Goal: Information Seeking & Learning: Find specific fact

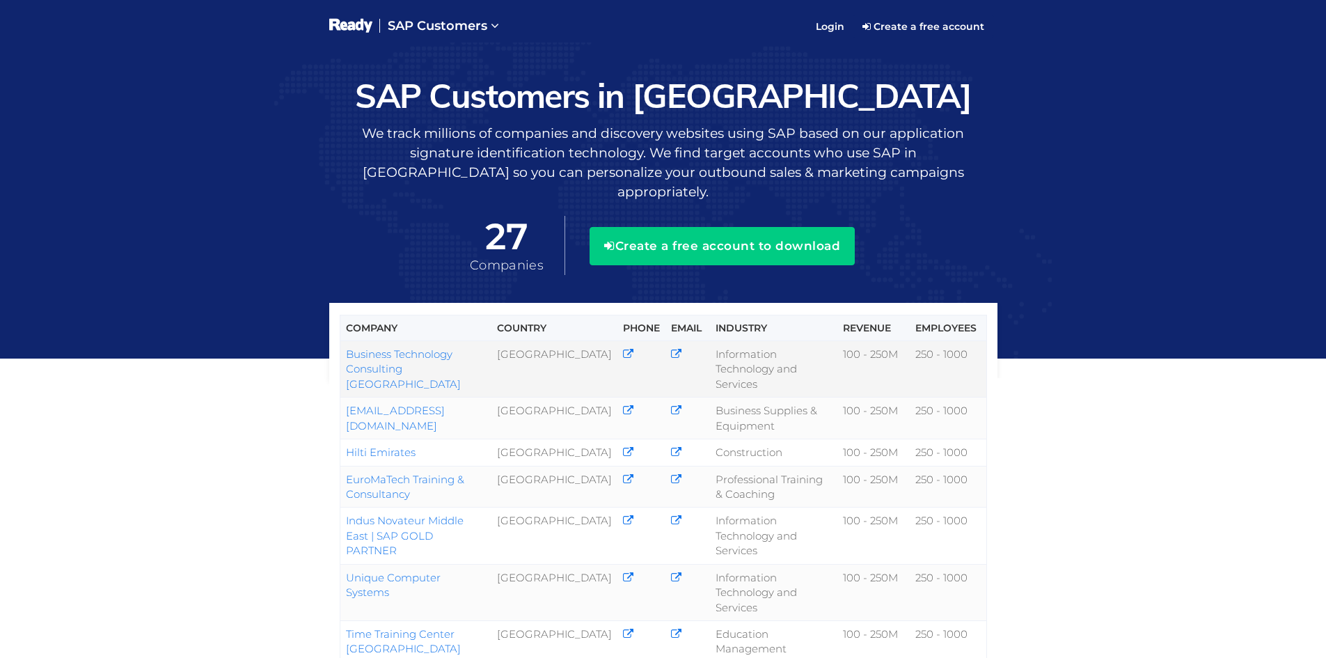
drag, startPoint x: 390, startPoint y: 352, endPoint x: 346, endPoint y: 330, distance: 49.2
click at [346, 341] on td "Business Technology Consulting [GEOGRAPHIC_DATA]" at bounding box center [416, 369] width 152 height 56
copy link "Business Technology Consulting [GEOGRAPHIC_DATA]"
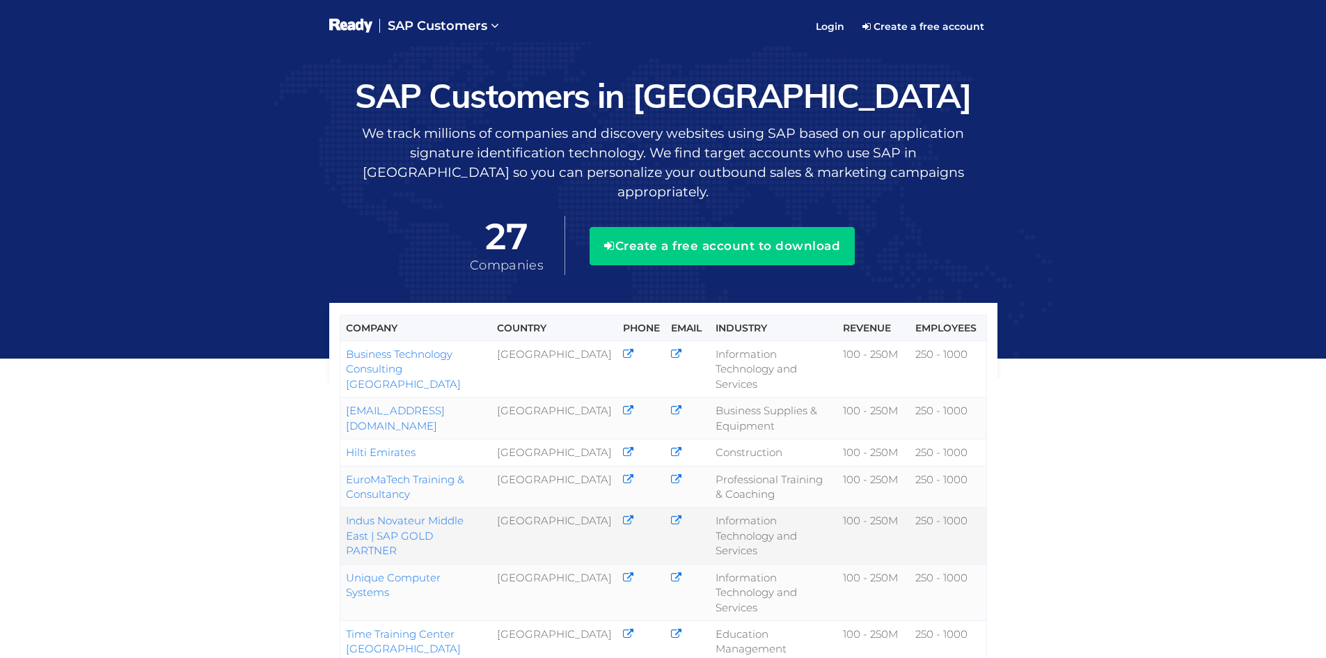
drag, startPoint x: 439, startPoint y: 536, endPoint x: 340, endPoint y: 512, distance: 102.5
click at [340, 512] on td "Indus Novateur Middle East | SAP GOLD PARTNER" at bounding box center [416, 535] width 152 height 56
copy link "Indus Novateur Middle East | SAP GOLD PARTNER"
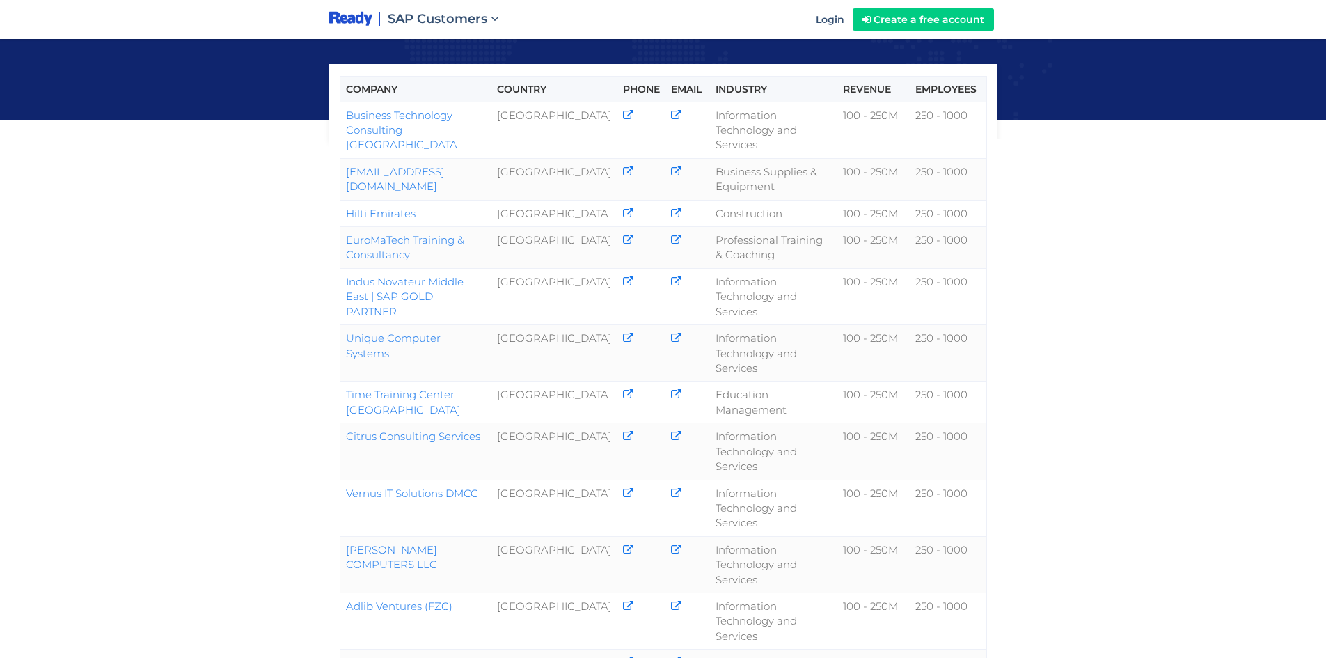
scroll to position [209, 0]
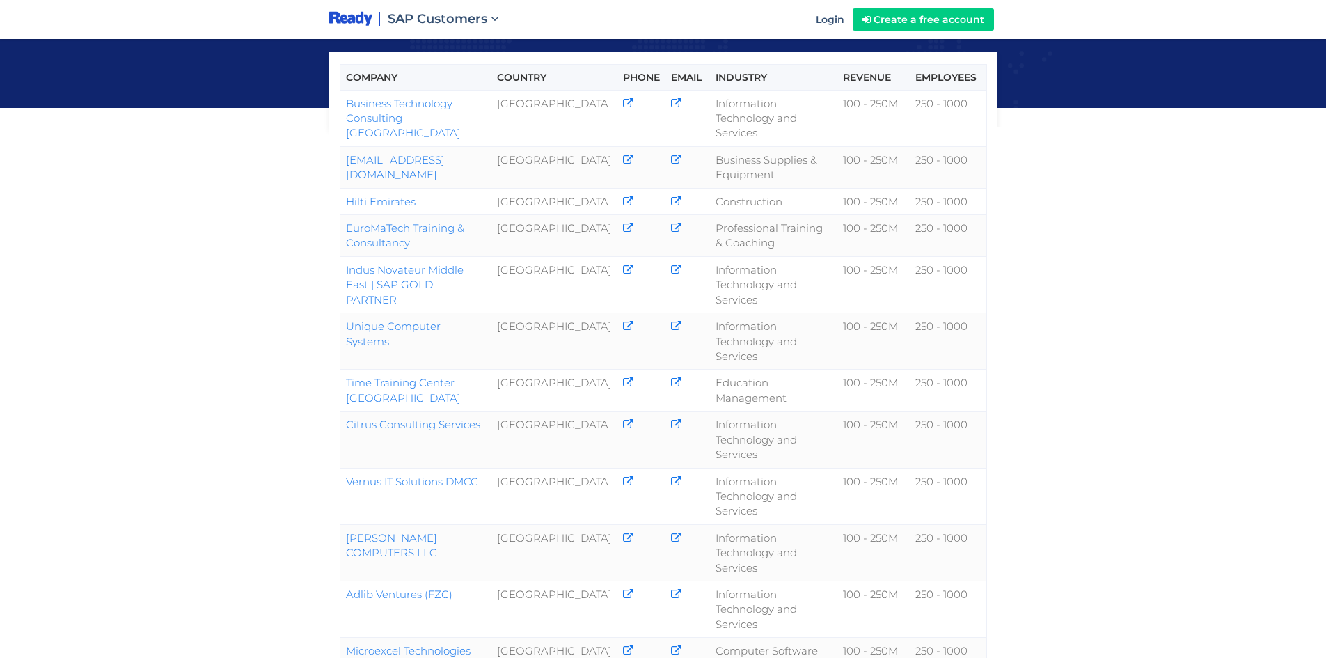
click at [220, 370] on div "Company Country Phone Email Industry Revenue Employees Business Technology Cons…" at bounding box center [663, 479] width 1326 height 1376
drag, startPoint x: 489, startPoint y: 328, endPoint x: 326, endPoint y: 323, distance: 163.7
click at [326, 323] on div "Company Country Phone Email Industry Revenue Employees Business Technology Cons…" at bounding box center [663, 613] width 689 height 1011
click at [278, 372] on div "Company Country Phone Email Industry Revenue Employees Business Technology Cons…" at bounding box center [663, 479] width 1326 height 1376
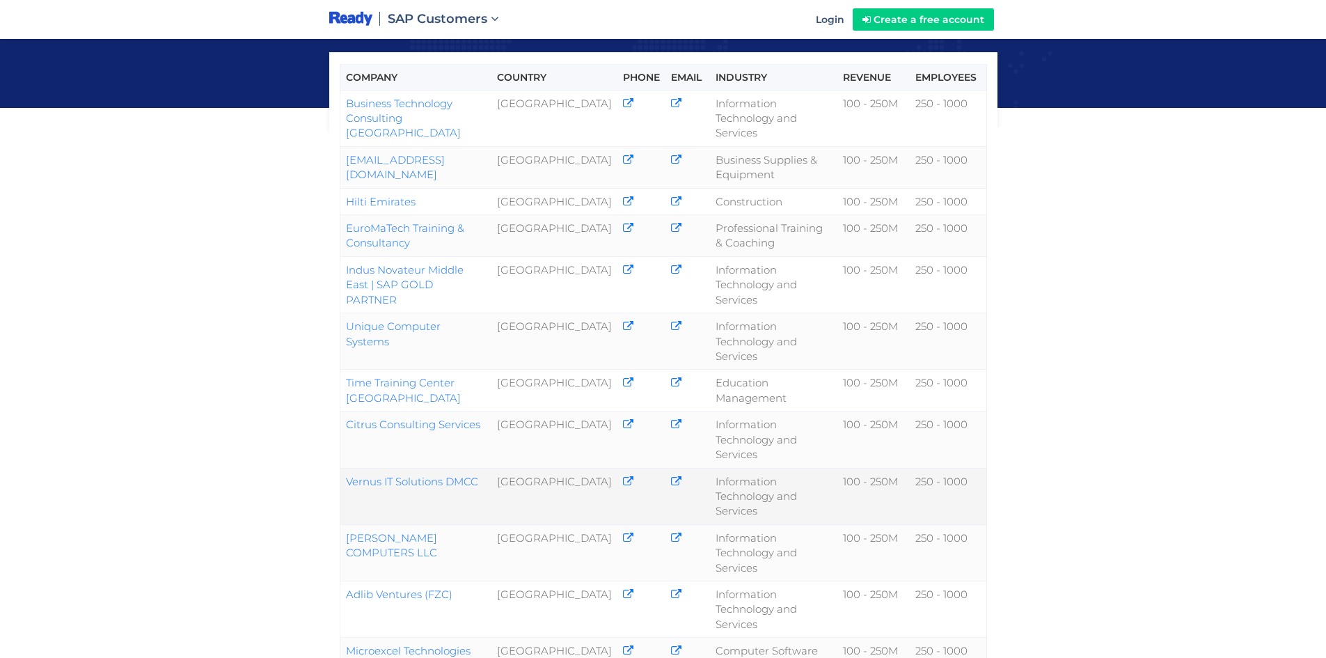
drag, startPoint x: 485, startPoint y: 478, endPoint x: 347, endPoint y: 480, distance: 138.6
click at [347, 480] on td "Vernus IT Solutions DMCC" at bounding box center [416, 496] width 152 height 56
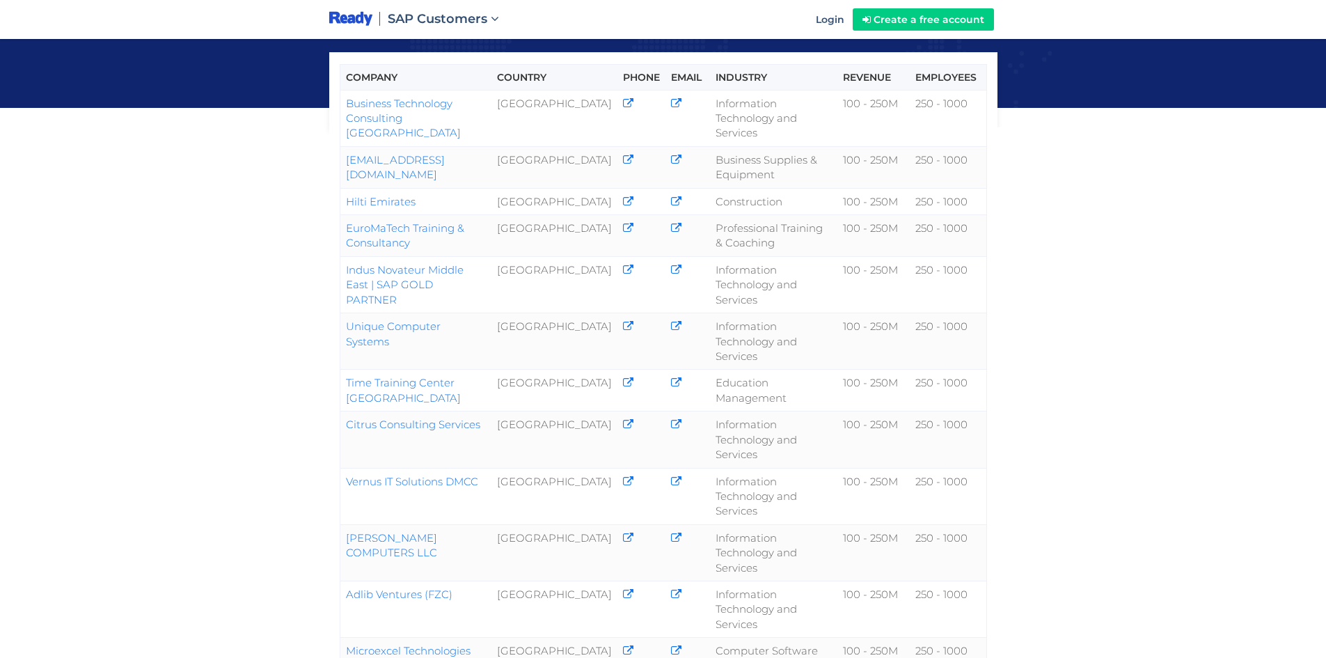
drag, startPoint x: 271, startPoint y: 464, endPoint x: 288, endPoint y: 451, distance: 20.9
click at [271, 463] on div "Company Country Phone Email Industry Revenue Employees Business Technology Cons…" at bounding box center [663, 479] width 1326 height 1376
drag, startPoint x: 490, startPoint y: 324, endPoint x: 341, endPoint y: 323, distance: 149.0
click at [341, 323] on td "Unique Computer Systems" at bounding box center [416, 341] width 152 height 56
copy link "Unique Computer Systems"
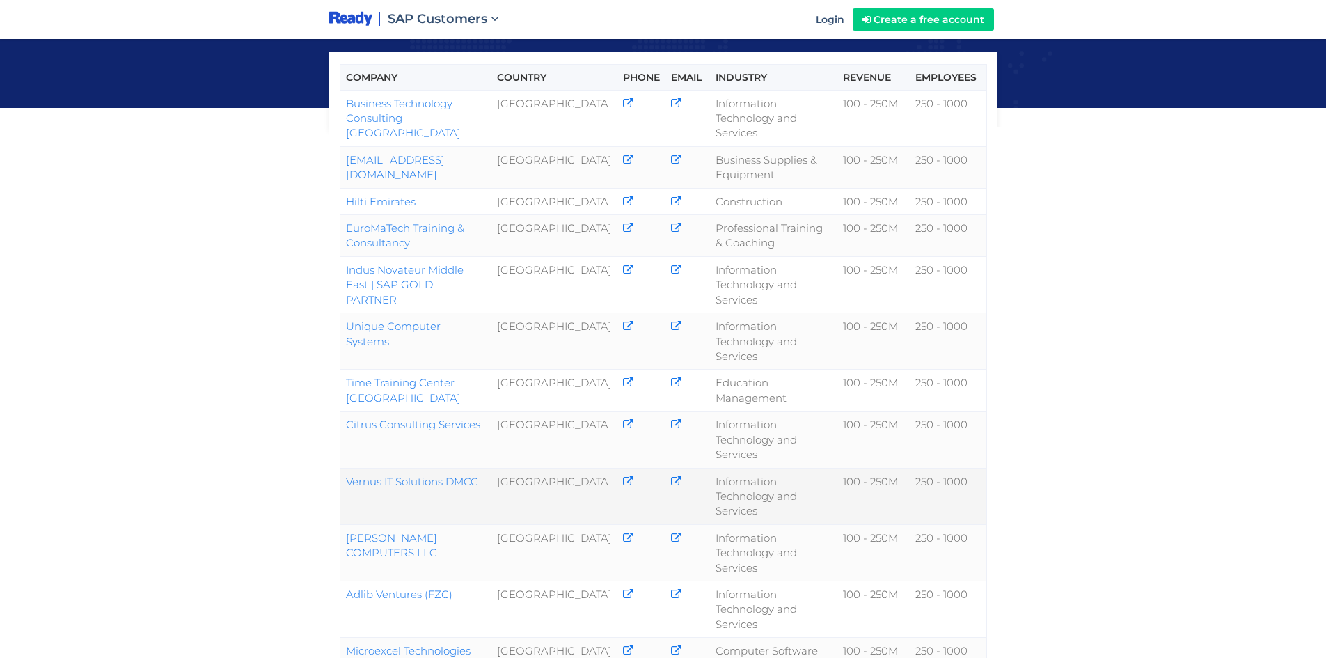
drag, startPoint x: 482, startPoint y: 480, endPoint x: 346, endPoint y: 480, distance: 136.4
click at [346, 480] on td "Vernus IT Solutions DMCC" at bounding box center [416, 496] width 152 height 56
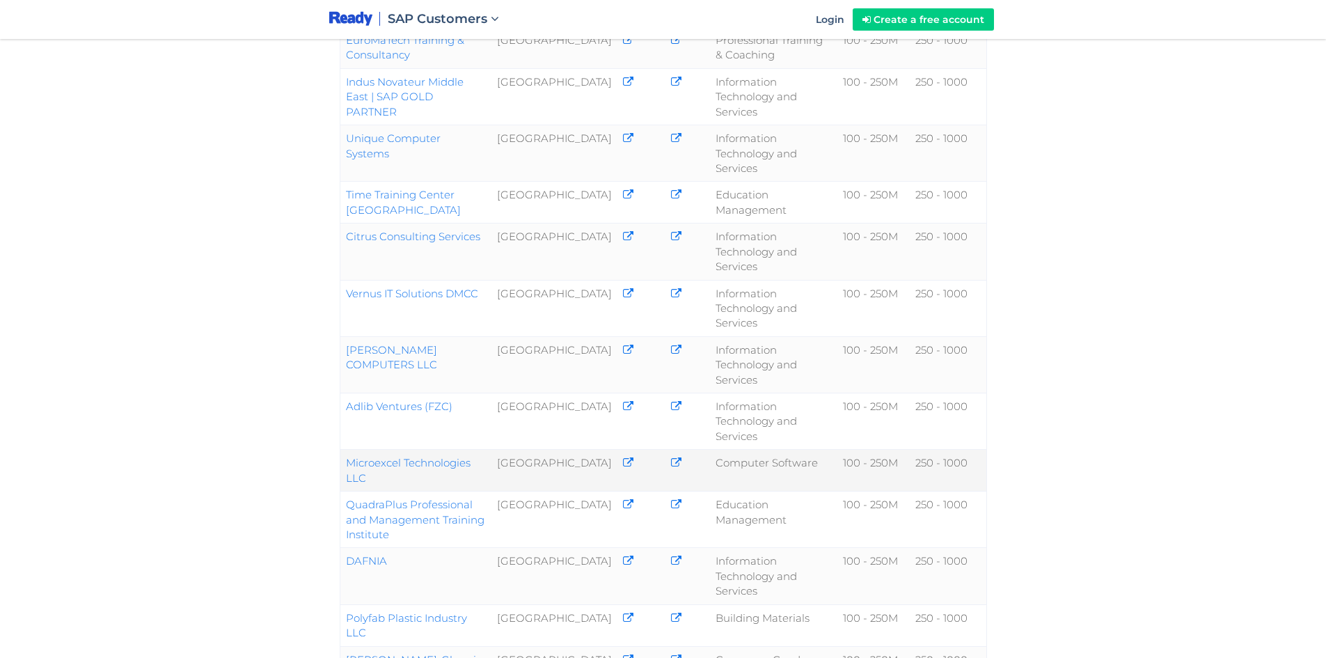
scroll to position [418, 0]
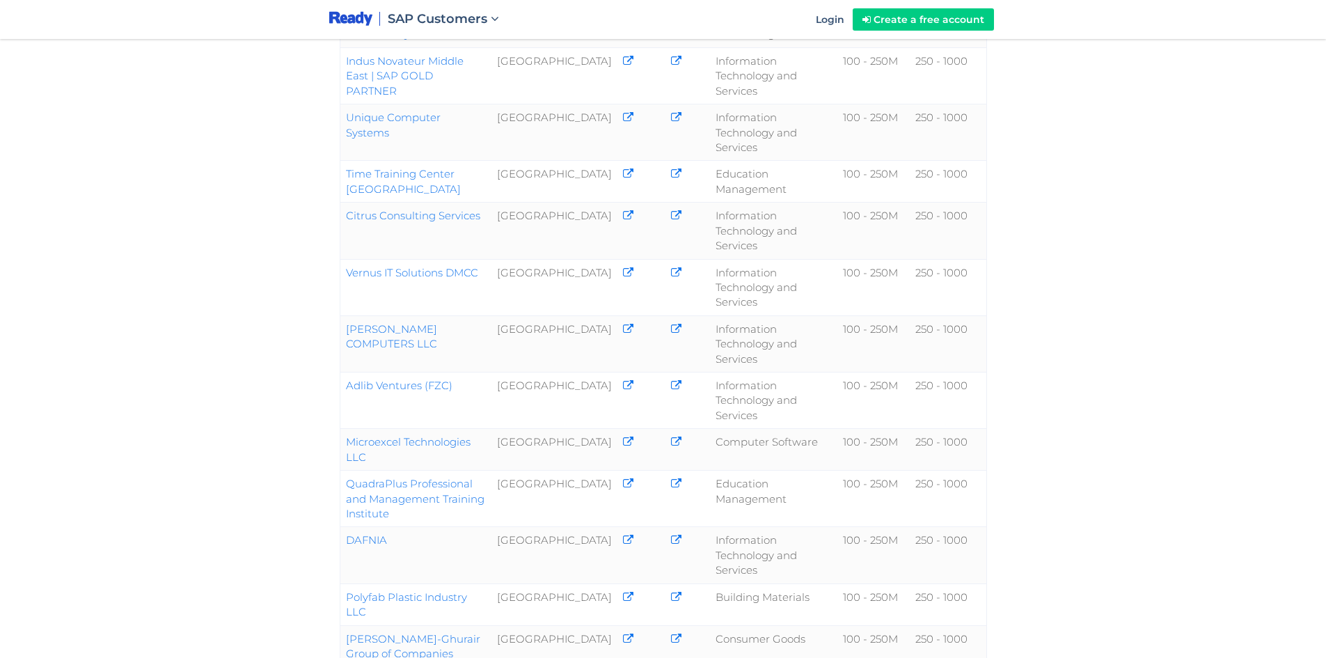
drag, startPoint x: 485, startPoint y: 213, endPoint x: 331, endPoint y: 205, distance: 154.1
click at [331, 205] on div "Company Country Phone Email Industry Revenue Employees Business Technology Cons…" at bounding box center [663, 404] width 689 height 1011
drag, startPoint x: 487, startPoint y: 210, endPoint x: 346, endPoint y: 220, distance: 141.7
click at [346, 220] on td "Citrus Consulting Services" at bounding box center [416, 231] width 152 height 56
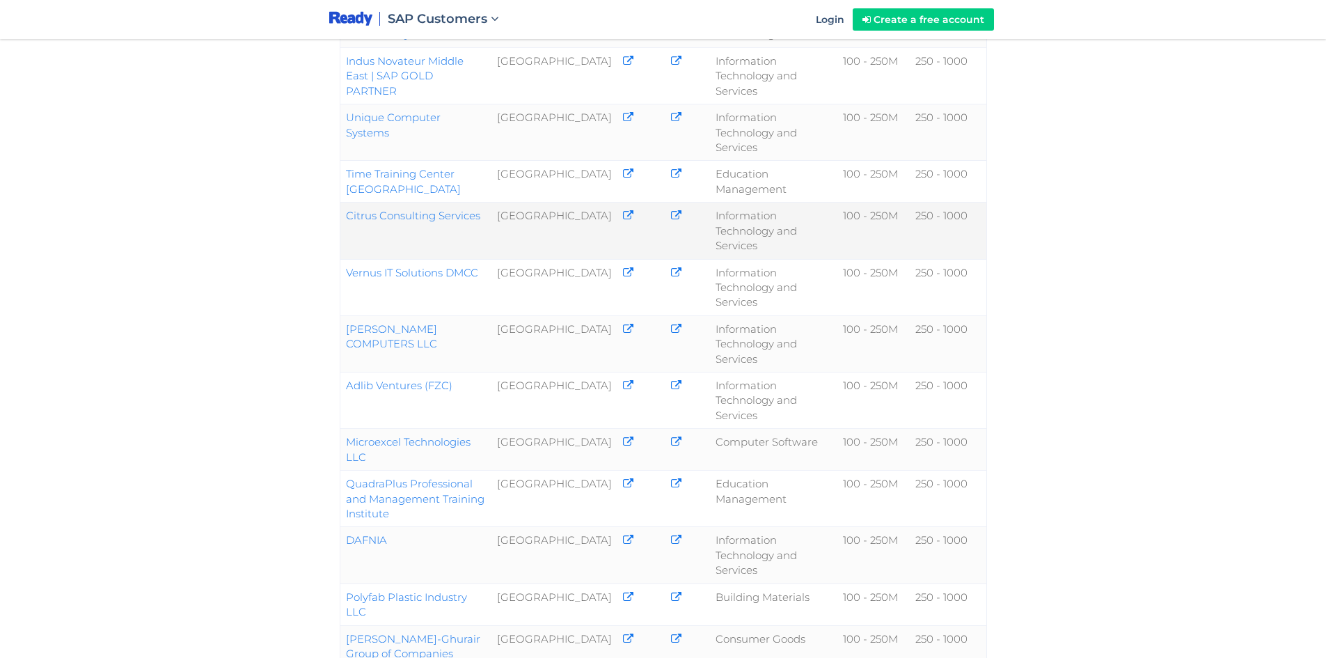
copy link "Citrus Consulting Services"
drag, startPoint x: 501, startPoint y: 436, endPoint x: 342, endPoint y: 434, distance: 158.7
click at [342, 434] on td "Microexcel Technologies LLC" at bounding box center [416, 450] width 152 height 42
copy link "Microexcel Technologies LLC"
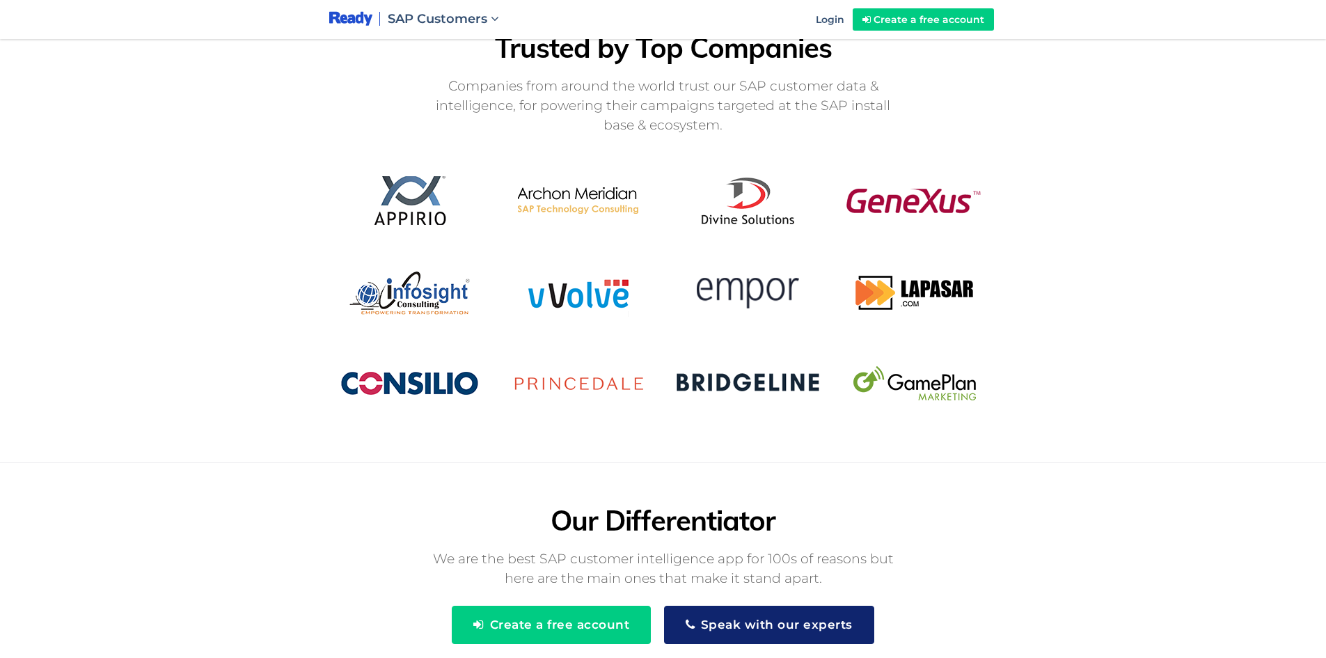
scroll to position [1255, 0]
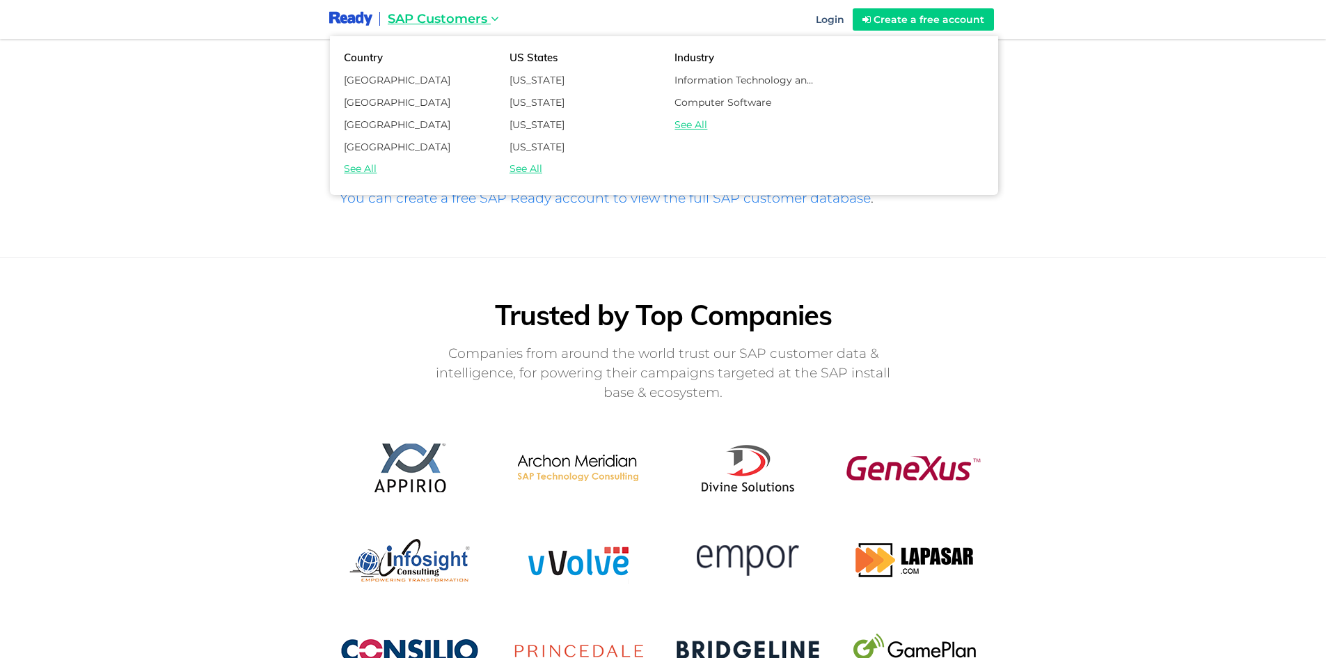
click at [481, 26] on div "SAP Customers" at bounding box center [443, 19] width 111 height 18
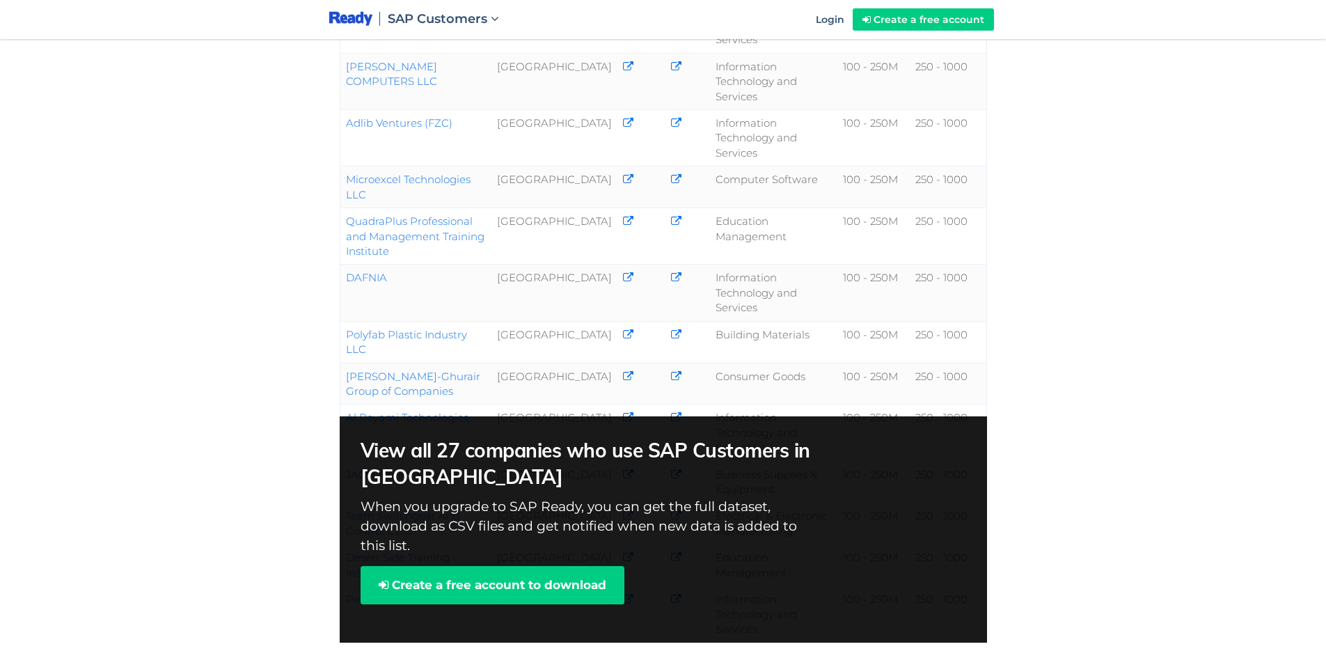
scroll to position [696, 0]
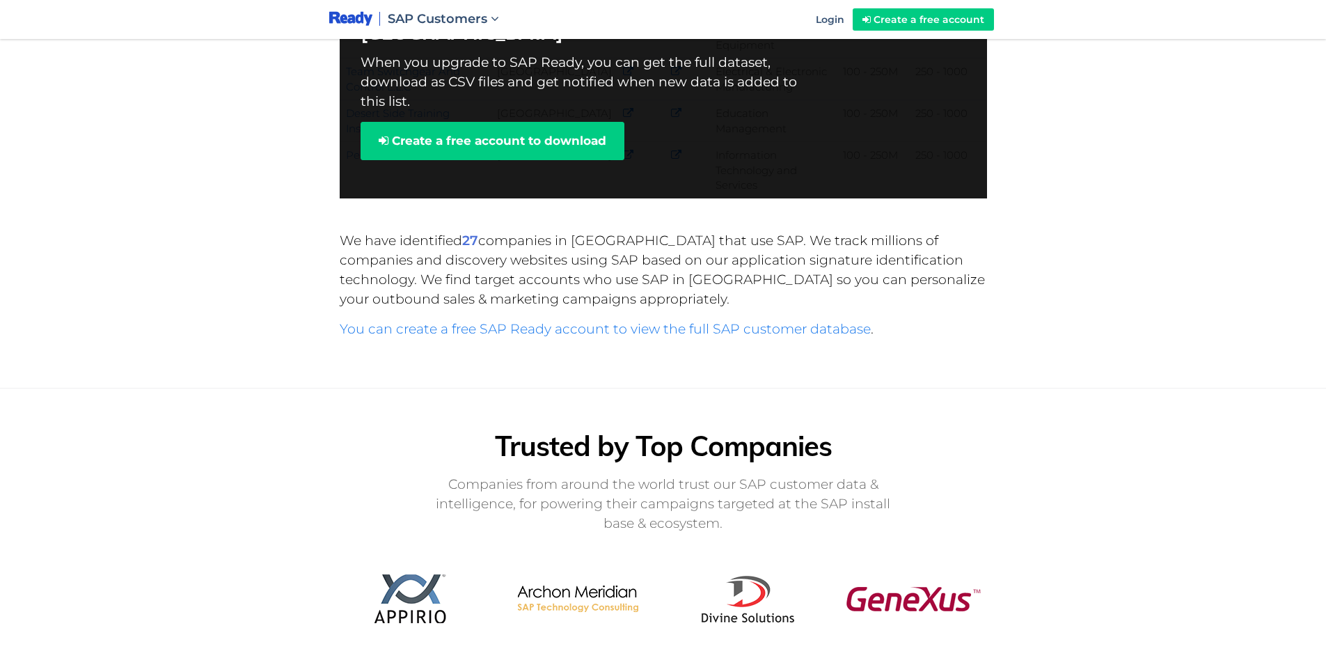
scroll to position [1462, 0]
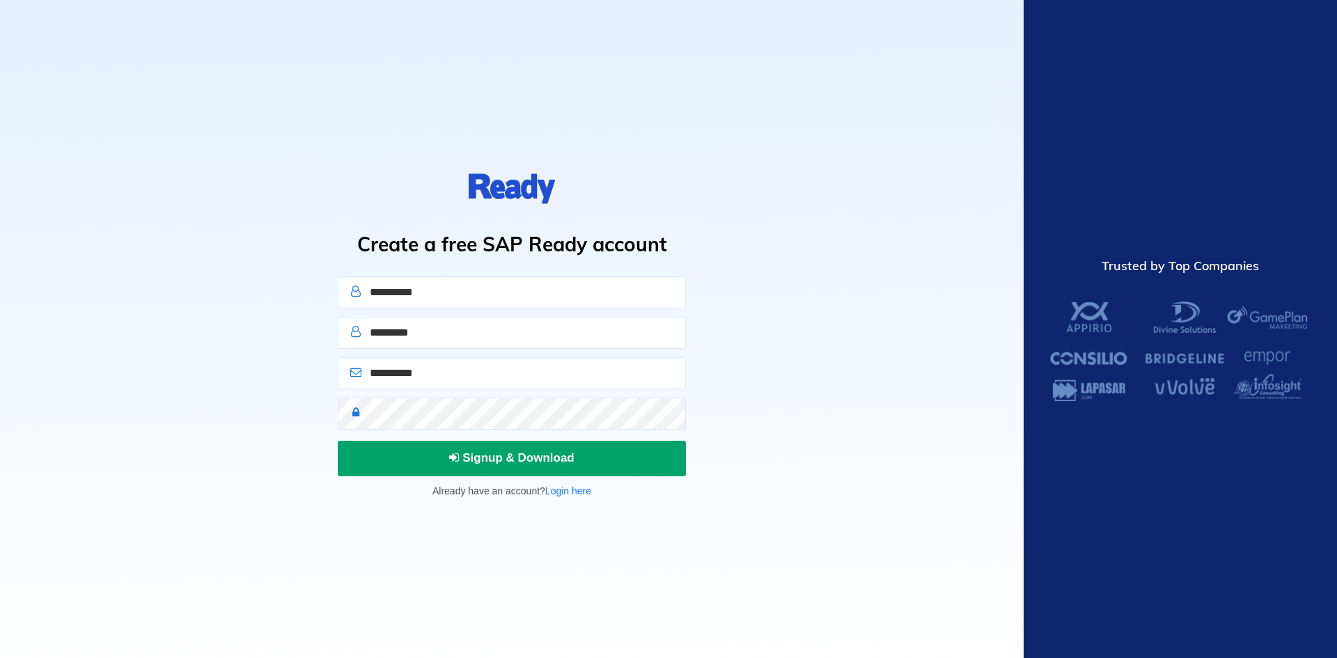
click at [486, 456] on span "Signup & Download" at bounding box center [511, 457] width 125 height 13
